Goal: Task Accomplishment & Management: Complete application form

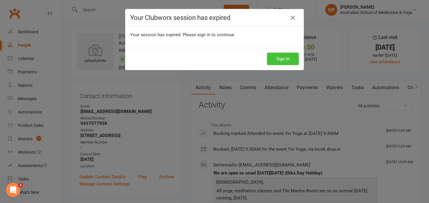
click at [281, 57] on button "Sign In" at bounding box center [283, 59] width 32 height 13
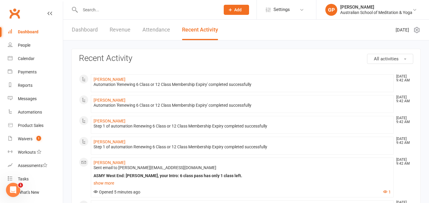
click at [99, 9] on input "text" at bounding box center [147, 10] width 138 height 8
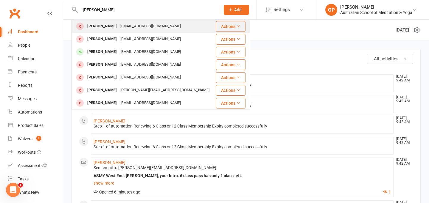
type input "[PERSON_NAME]"
click at [100, 27] on div "[PERSON_NAME]" at bounding box center [101, 26] width 33 height 9
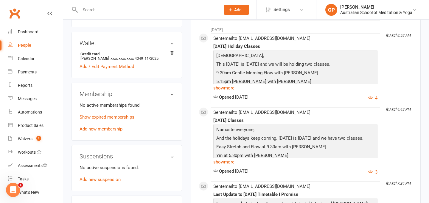
scroll to position [178, 0]
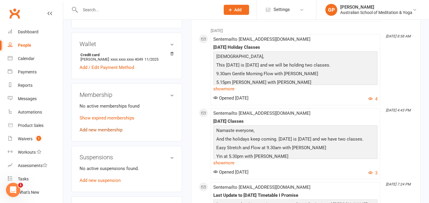
click at [116, 130] on link "Add new membership" at bounding box center [100, 129] width 43 height 5
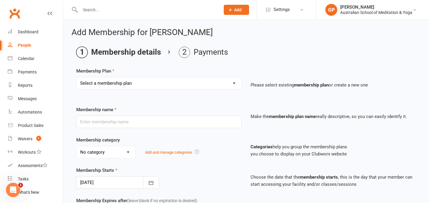
click at [186, 88] on select "Select a membership plan Create new Membership Plan Intro: Unlimited 1 Month Me…" at bounding box center [158, 83] width 165 height 12
select select "6"
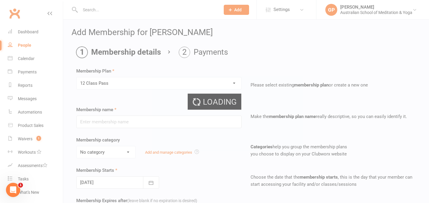
type input "12 Class Pass"
select select "5"
type input "6"
select select "2"
type input "12"
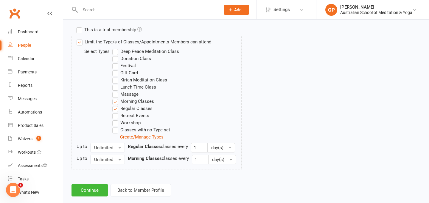
scroll to position [284, 0]
click at [94, 190] on button "Continue" at bounding box center [89, 191] width 36 height 13
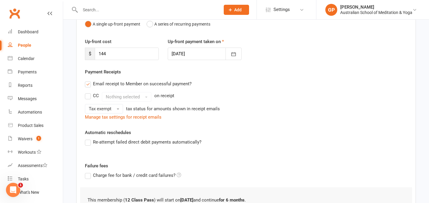
scroll to position [145, 0]
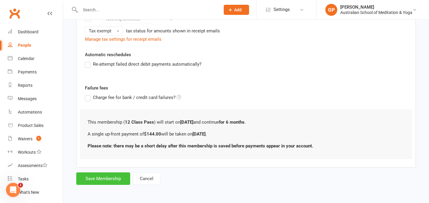
click at [96, 175] on button "Save Membership" at bounding box center [103, 179] width 54 height 13
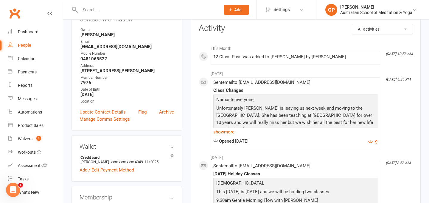
scroll to position [109, 0]
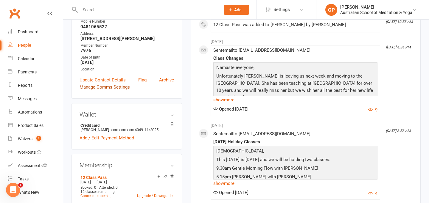
click at [108, 88] on link "Manage Comms Settings" at bounding box center [104, 87] width 50 height 7
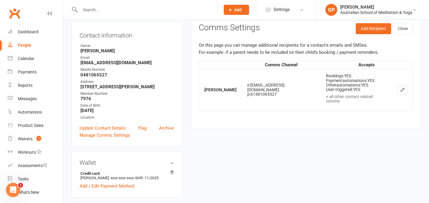
scroll to position [51, 0]
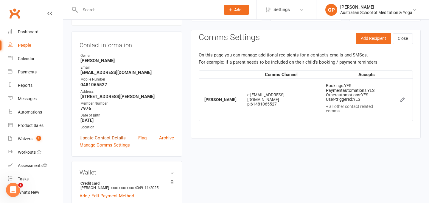
click at [101, 138] on link "Update Contact Details" at bounding box center [102, 138] width 46 height 7
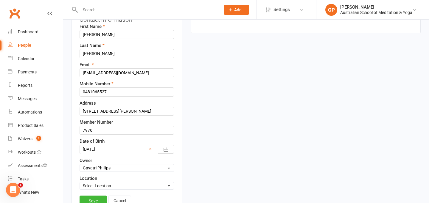
scroll to position [91, 0]
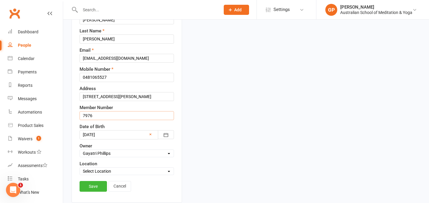
click at [100, 116] on input "7976" at bounding box center [126, 115] width 94 height 9
type input "7"
type input "8406"
click at [91, 186] on link "Save" at bounding box center [92, 186] width 27 height 11
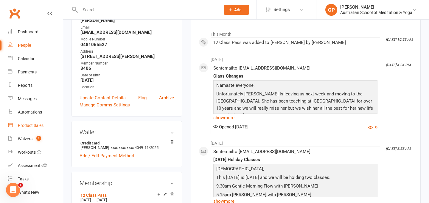
click at [32, 123] on div "Product Sales" at bounding box center [31, 125] width 26 height 5
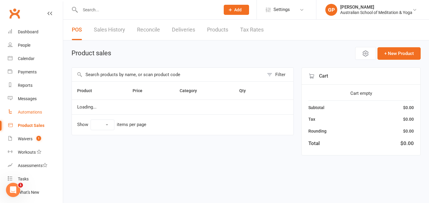
select select "50"
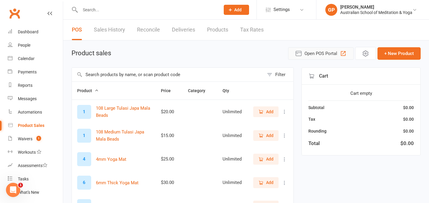
click at [317, 54] on span "Open POS Portal" at bounding box center [320, 53] width 33 height 7
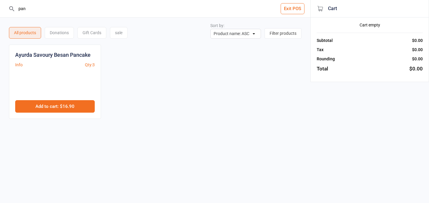
type input "pan"
click at [66, 105] on button "Add to cart : $16.90" at bounding box center [54, 106] width 79 height 13
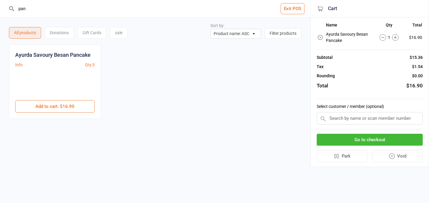
click at [326, 146] on button "Go to checkout" at bounding box center [369, 140] width 106 height 12
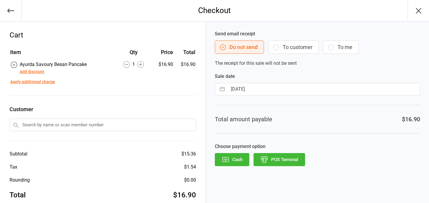
click at [266, 157] on icon "button" at bounding box center [264, 158] width 6 height 3
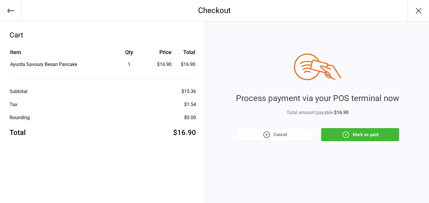
click at [361, 137] on button "Mark as paid" at bounding box center [360, 134] width 78 height 13
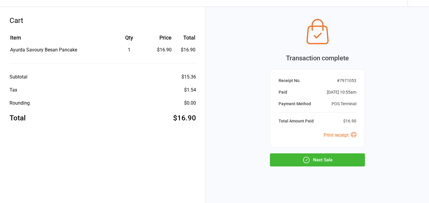
scroll to position [16, 0]
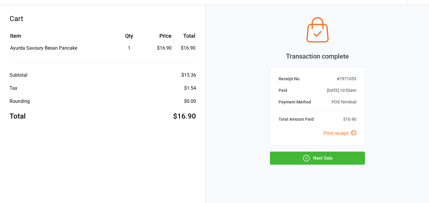
click at [329, 160] on button "Next Sale" at bounding box center [317, 158] width 95 height 13
